Goal: Task Accomplishment & Management: Use online tool/utility

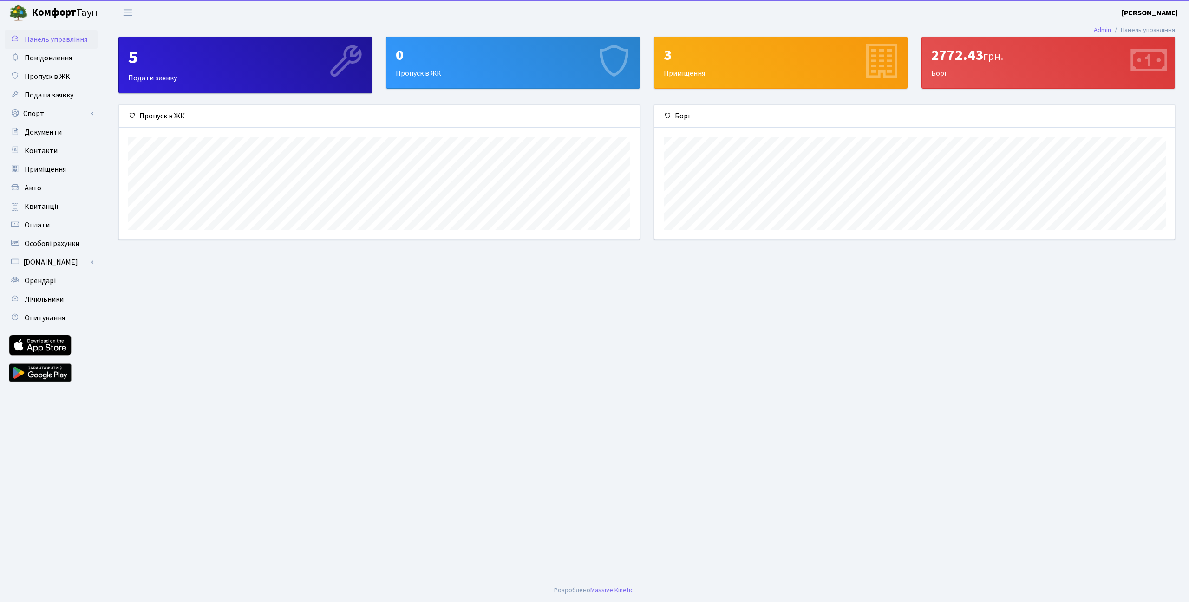
scroll to position [134, 520]
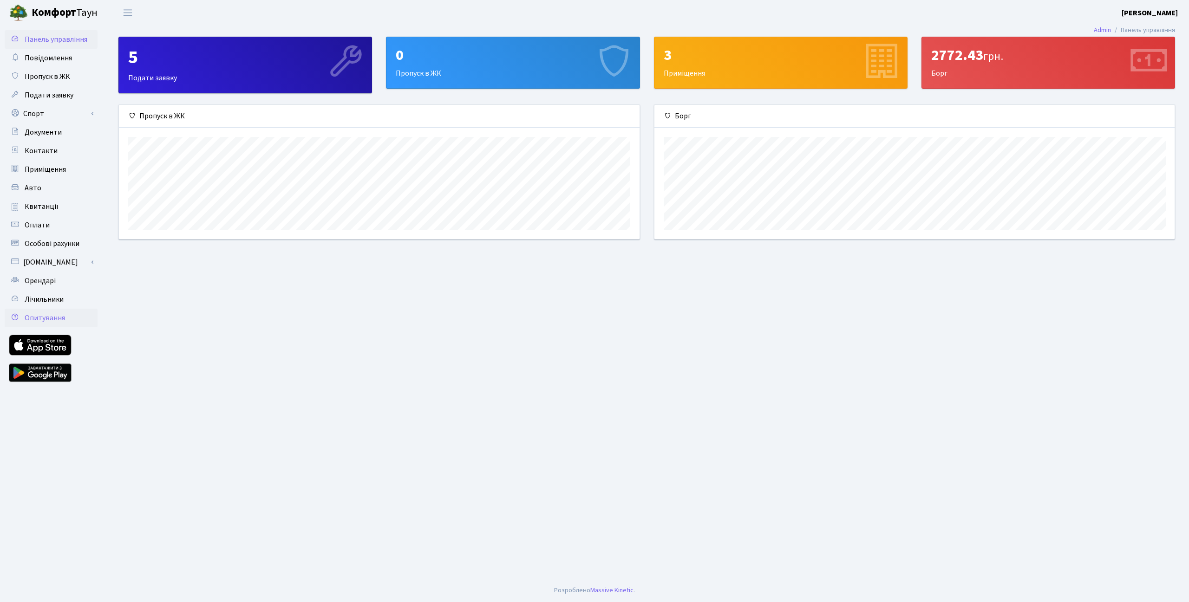
click at [47, 320] on span "Опитування" at bounding box center [45, 318] width 40 height 10
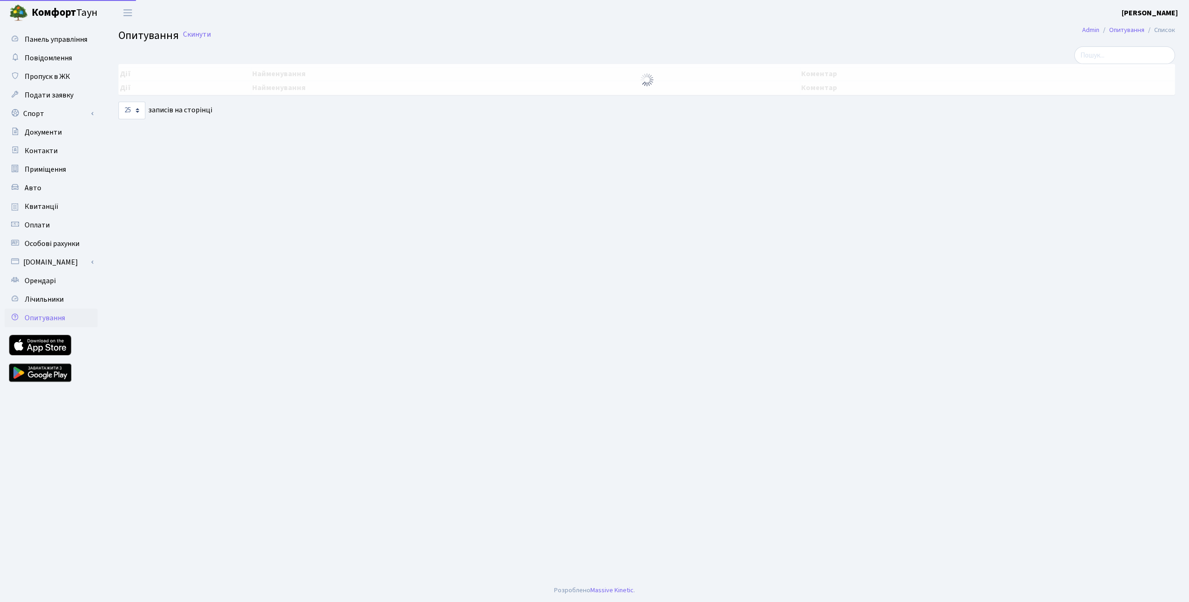
select select "25"
click at [248, 37] on link "Скинути" at bounding box center [245, 37] width 28 height 9
select select "25"
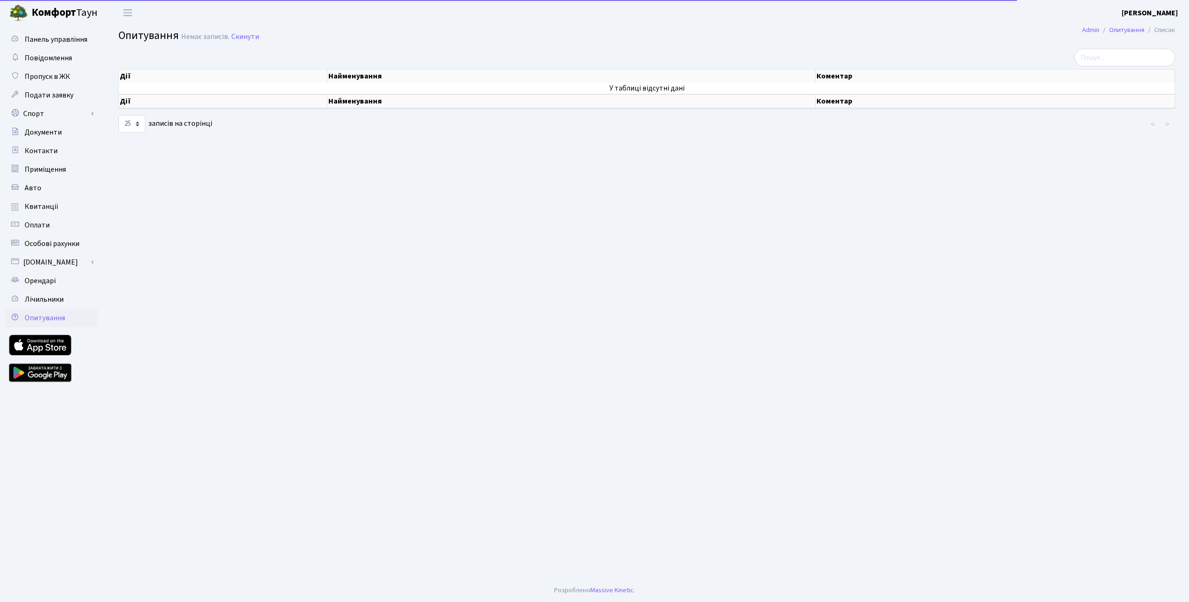
click at [432, 36] on h2 "Опитування Немає записів. Скинути" at bounding box center [646, 37] width 1057 height 16
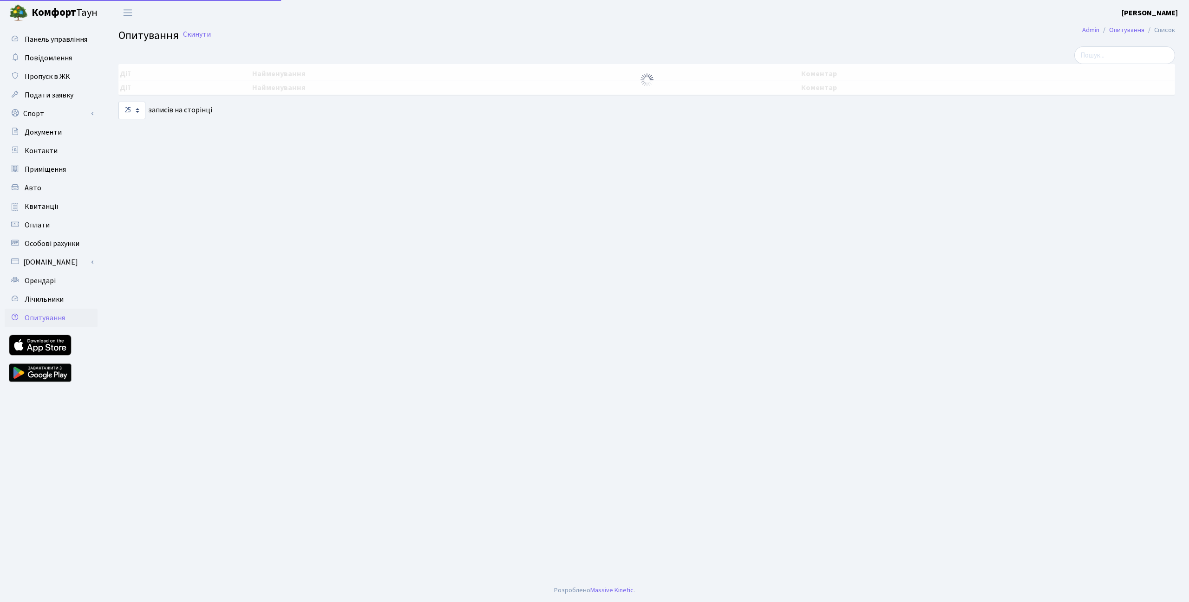
select select "25"
